Goal: Task Accomplishment & Management: Use online tool/utility

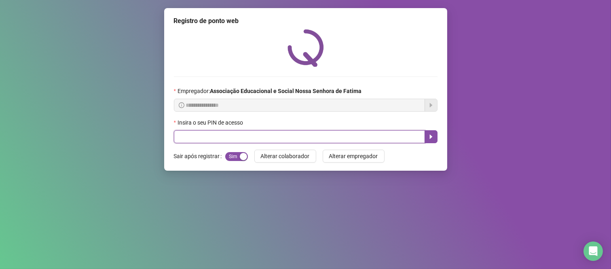
click at [296, 140] on input "text" at bounding box center [299, 136] width 251 height 13
type input "****"
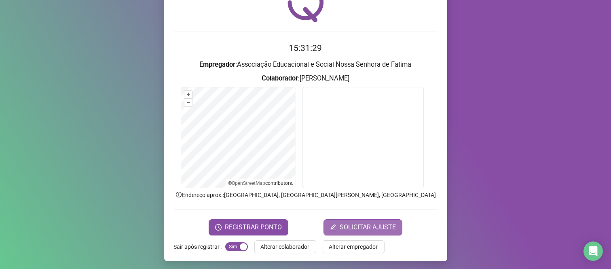
scroll to position [46, 0]
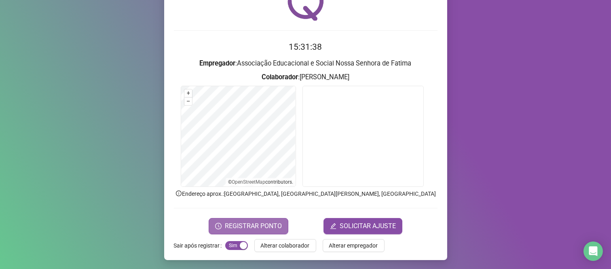
click at [243, 226] on span "REGISTRAR PONTO" at bounding box center [253, 226] width 57 height 10
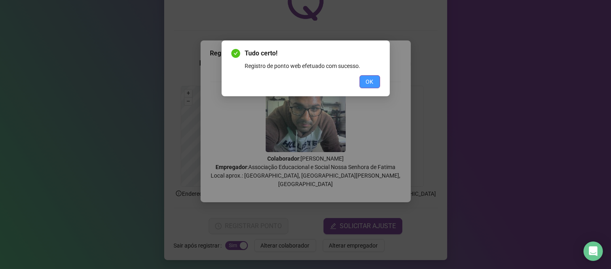
click at [373, 81] on span "OK" at bounding box center [370, 81] width 8 height 9
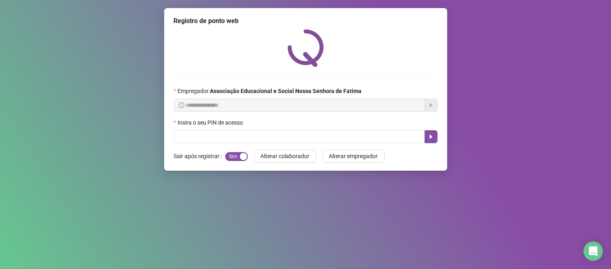
scroll to position [0, 0]
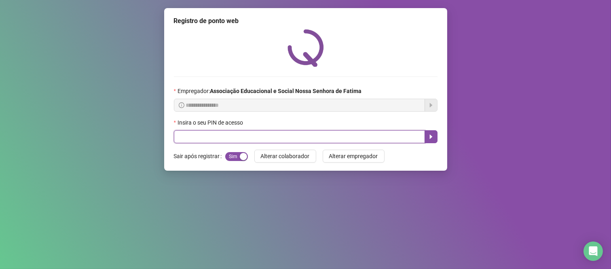
click at [213, 139] on input "text" at bounding box center [299, 136] width 251 height 13
type input "***"
click at [428, 138] on icon "caret-right" at bounding box center [431, 136] width 6 height 6
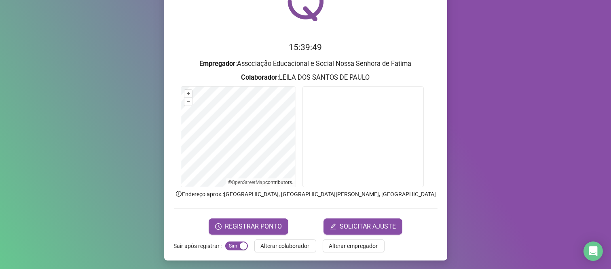
scroll to position [46, 0]
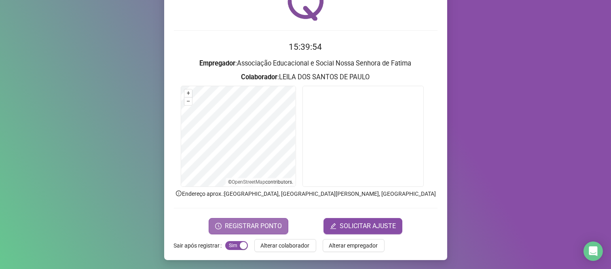
click at [255, 224] on span "REGISTRAR PONTO" at bounding box center [253, 226] width 57 height 10
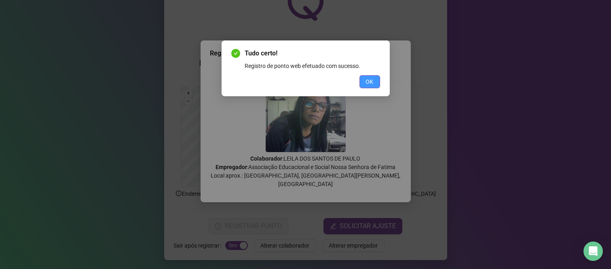
click at [374, 81] on button "OK" at bounding box center [370, 81] width 21 height 13
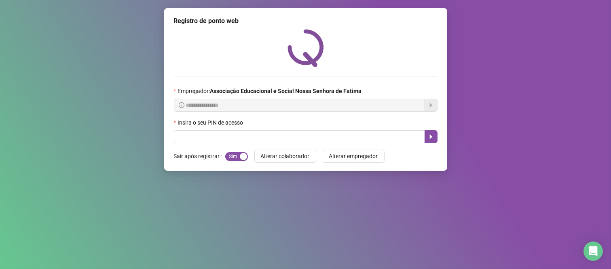
scroll to position [0, 0]
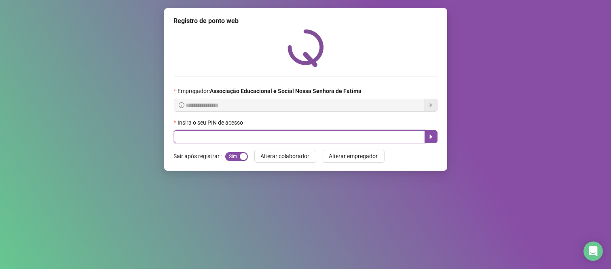
click at [341, 136] on input "text" at bounding box center [299, 136] width 251 height 13
type input "*****"
click at [431, 140] on icon "caret-right" at bounding box center [431, 136] width 6 height 6
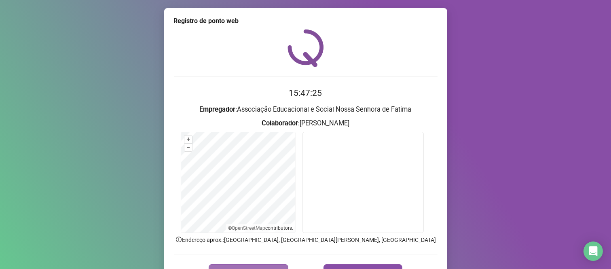
click at [277, 265] on button "REGISTRAR PONTO" at bounding box center [249, 272] width 80 height 16
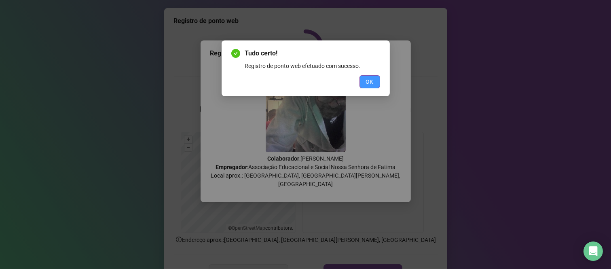
click at [367, 80] on span "OK" at bounding box center [370, 81] width 8 height 9
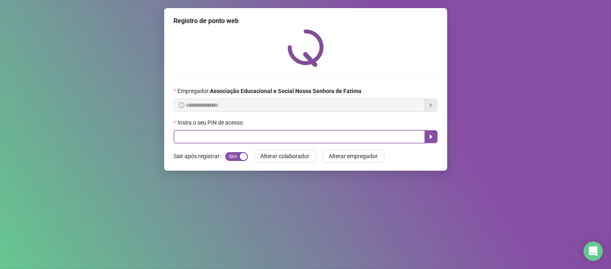
click at [229, 133] on input "text" at bounding box center [299, 136] width 251 height 13
type input "***"
click at [435, 140] on button "button" at bounding box center [431, 136] width 13 height 13
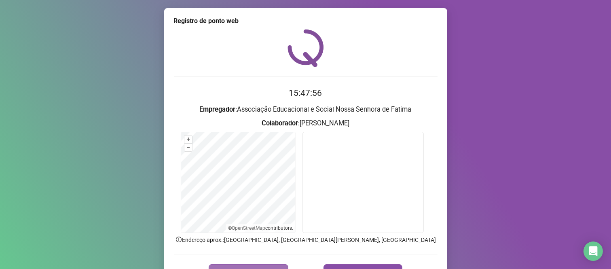
click at [240, 265] on button "REGISTRAR PONTO" at bounding box center [249, 272] width 80 height 16
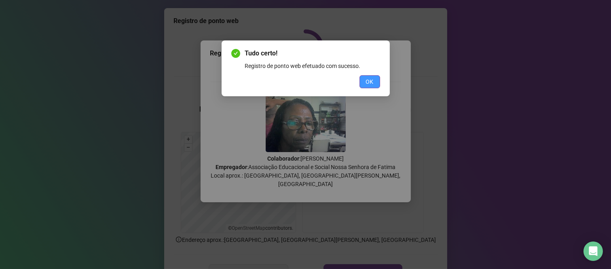
click at [367, 84] on span "OK" at bounding box center [370, 81] width 8 height 9
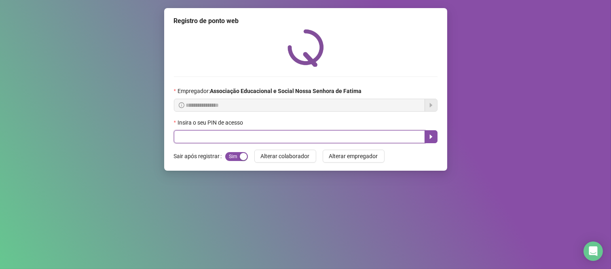
click at [220, 142] on input "text" at bounding box center [299, 136] width 251 height 13
type input "***"
click at [434, 133] on button "button" at bounding box center [431, 136] width 13 height 13
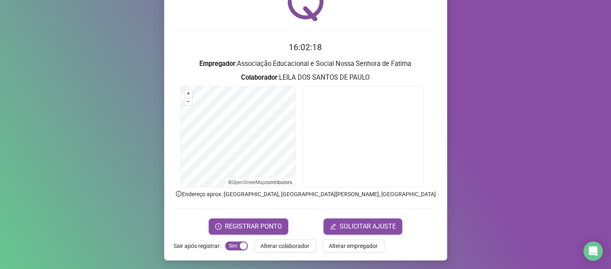
scroll to position [46, 0]
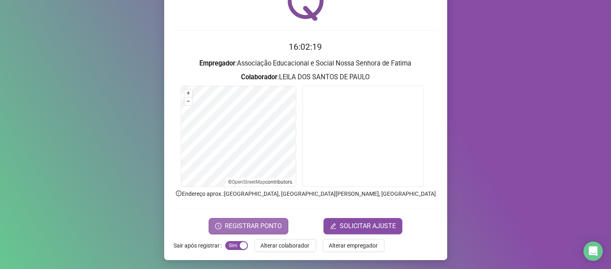
click at [273, 227] on span "REGISTRAR PONTO" at bounding box center [253, 226] width 57 height 10
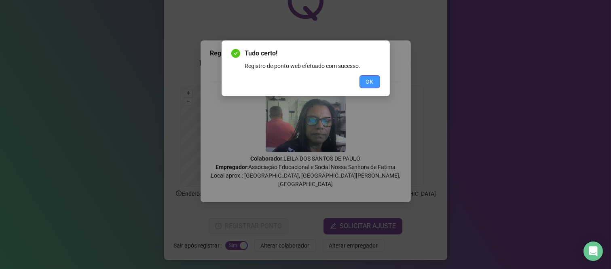
click at [369, 81] on span "OK" at bounding box center [370, 81] width 8 height 9
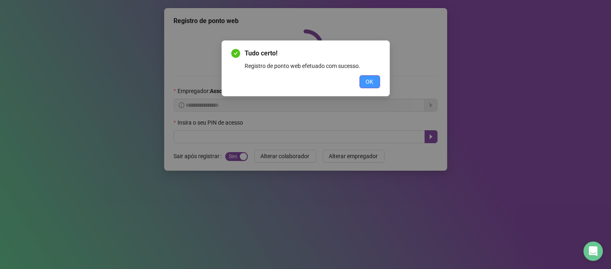
scroll to position [0, 0]
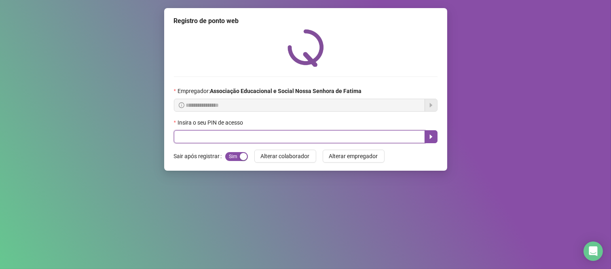
click at [283, 140] on input "text" at bounding box center [299, 136] width 251 height 13
type input "*****"
click at [435, 135] on button "button" at bounding box center [431, 136] width 13 height 13
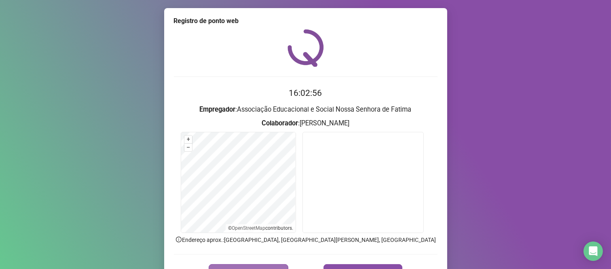
click at [271, 265] on button "REGISTRAR PONTO" at bounding box center [249, 272] width 80 height 16
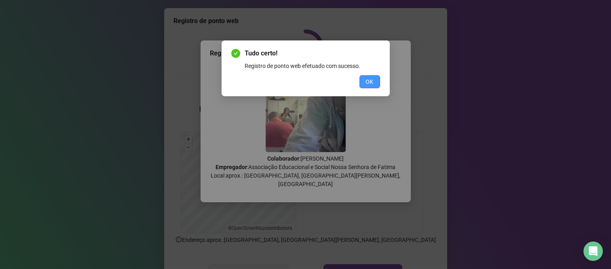
click at [364, 81] on button "OK" at bounding box center [370, 81] width 21 height 13
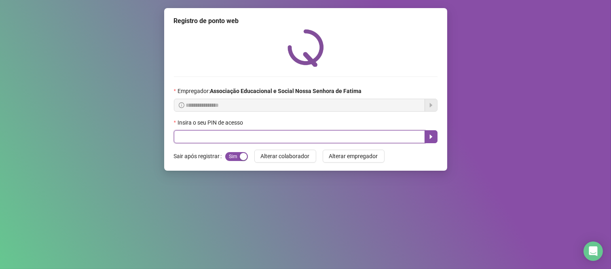
click at [335, 136] on input "text" at bounding box center [299, 136] width 251 height 13
type input "****"
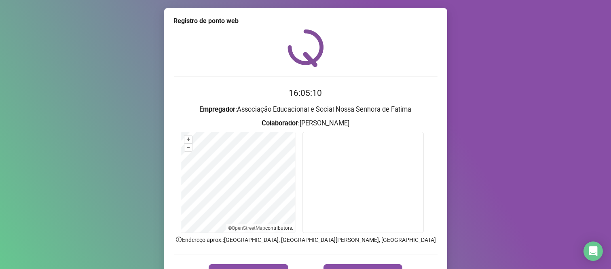
scroll to position [45, 0]
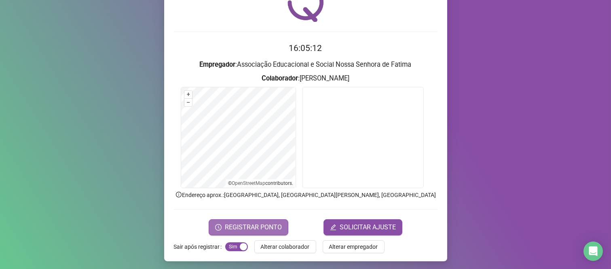
click at [246, 228] on span "REGISTRAR PONTO" at bounding box center [253, 227] width 57 height 10
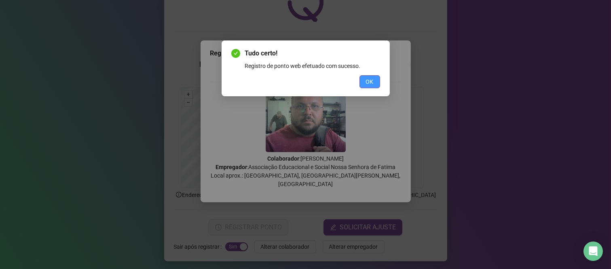
click at [372, 82] on span "OK" at bounding box center [370, 81] width 8 height 9
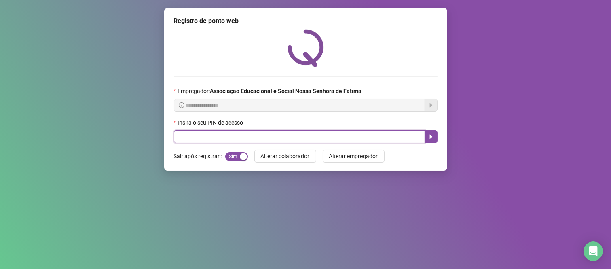
click at [183, 137] on input "text" at bounding box center [299, 136] width 251 height 13
type input "***"
click at [428, 139] on icon "caret-right" at bounding box center [431, 136] width 6 height 6
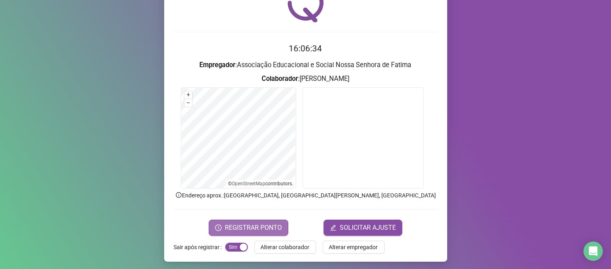
scroll to position [46, 0]
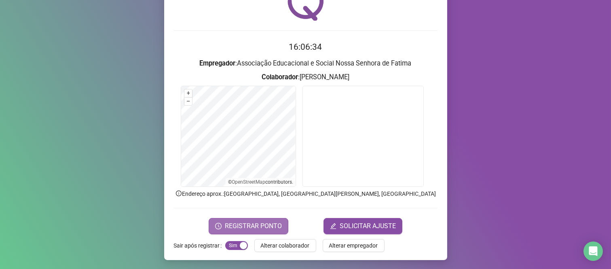
click at [260, 223] on span "REGISTRAR PONTO" at bounding box center [253, 226] width 57 height 10
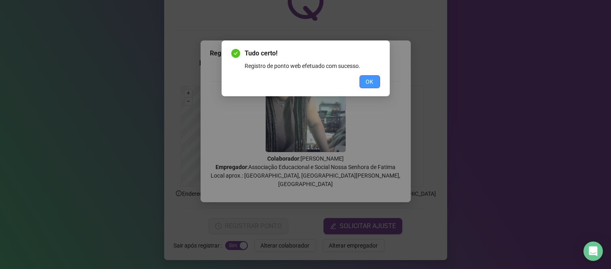
click at [368, 81] on span "OK" at bounding box center [370, 81] width 8 height 9
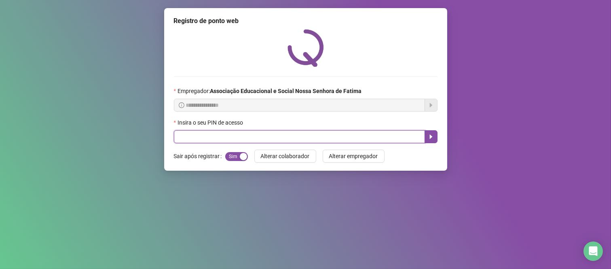
click at [313, 139] on input "text" at bounding box center [299, 136] width 251 height 13
type input "*****"
click at [431, 140] on icon "caret-right" at bounding box center [431, 136] width 6 height 6
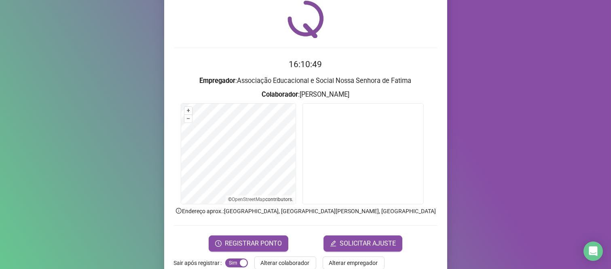
scroll to position [45, 0]
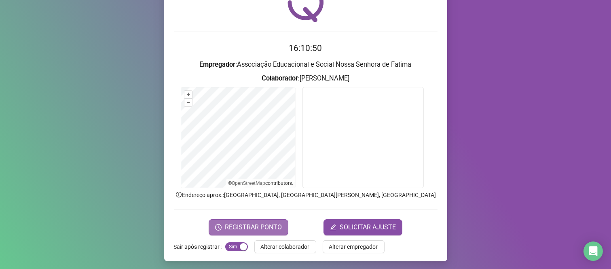
click at [258, 223] on span "REGISTRAR PONTO" at bounding box center [253, 227] width 57 height 10
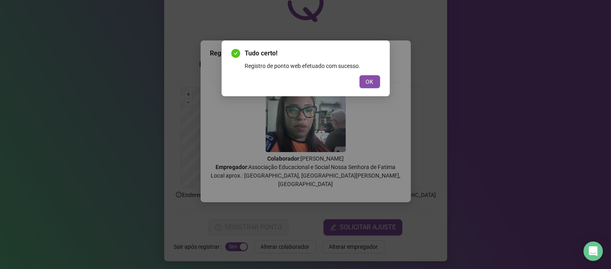
click at [370, 80] on span "OK" at bounding box center [370, 81] width 8 height 9
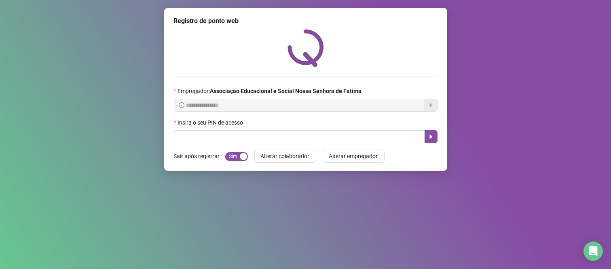
scroll to position [0, 0]
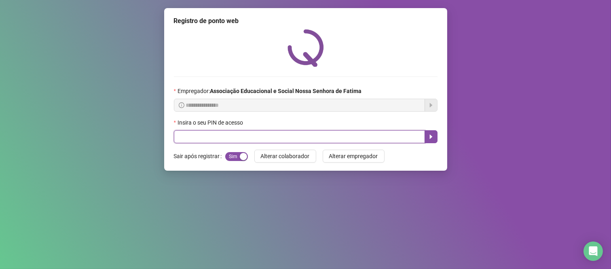
click at [236, 138] on input "text" at bounding box center [299, 136] width 251 height 13
type input "***"
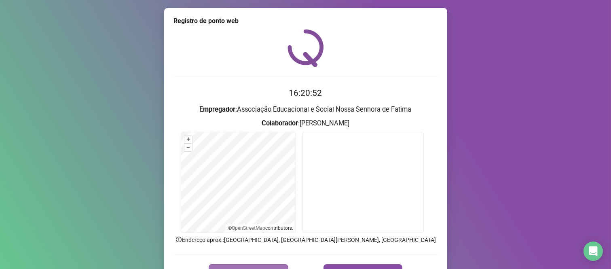
click at [259, 266] on button "REGISTRAR PONTO" at bounding box center [249, 272] width 80 height 16
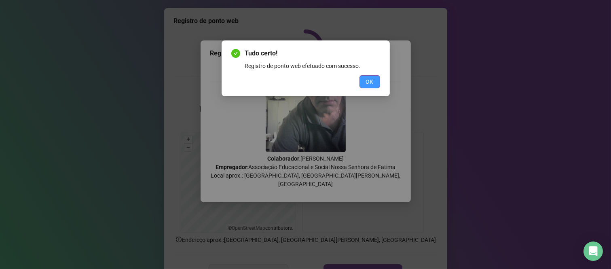
click at [371, 84] on span "OK" at bounding box center [370, 81] width 8 height 9
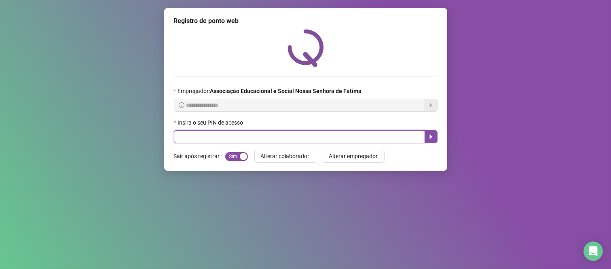
click at [182, 135] on input "text" at bounding box center [299, 136] width 251 height 13
type input "***"
click at [430, 139] on icon "caret-right" at bounding box center [431, 137] width 3 height 4
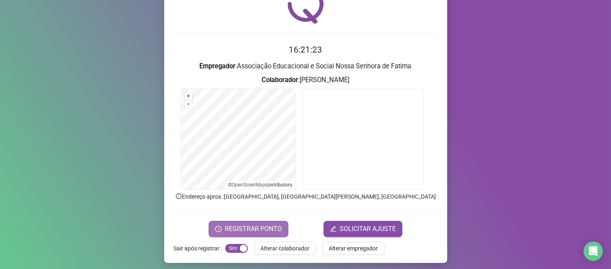
scroll to position [46, 0]
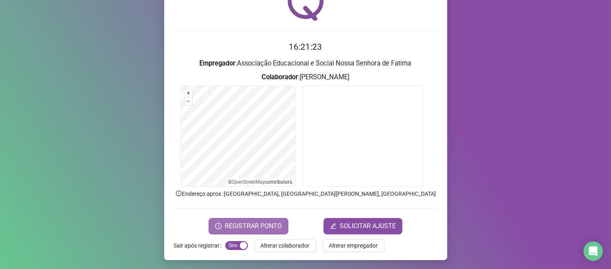
click at [262, 225] on span "REGISTRAR PONTO" at bounding box center [253, 226] width 57 height 10
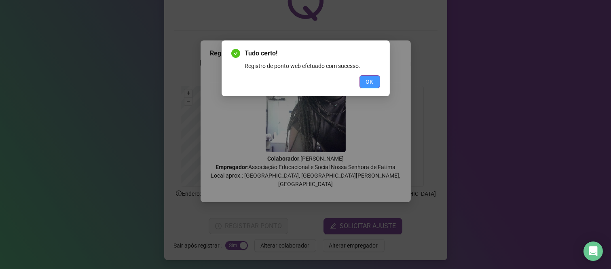
click at [364, 75] on button "OK" at bounding box center [370, 81] width 21 height 13
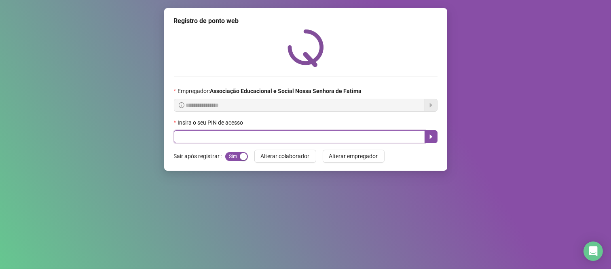
click at [389, 140] on input "text" at bounding box center [299, 136] width 251 height 13
click at [436, 140] on button "button" at bounding box center [431, 136] width 13 height 13
type input "*****"
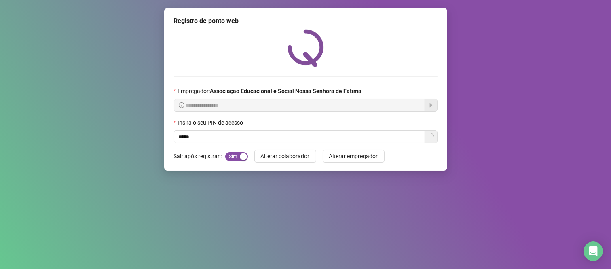
click at [427, 158] on form "Sair após registrar Sim Não Alterar colaborador Alterar empregador" at bounding box center [306, 156] width 264 height 13
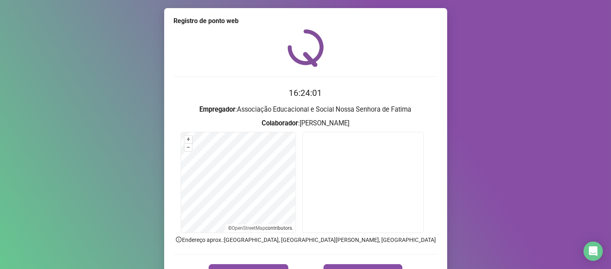
scroll to position [46, 0]
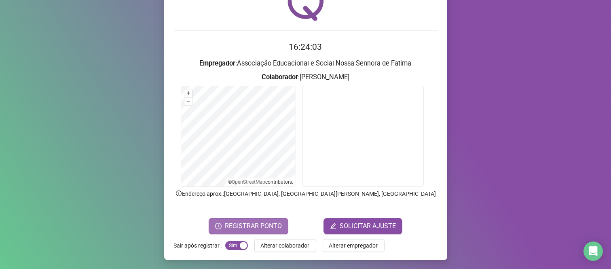
click at [247, 224] on span "REGISTRAR PONTO" at bounding box center [253, 226] width 57 height 10
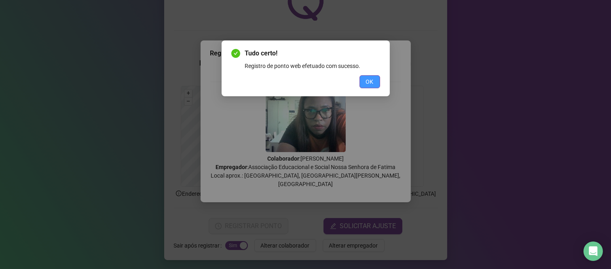
click at [370, 75] on button "OK" at bounding box center [370, 81] width 21 height 13
